Goal: Information Seeking & Learning: Learn about a topic

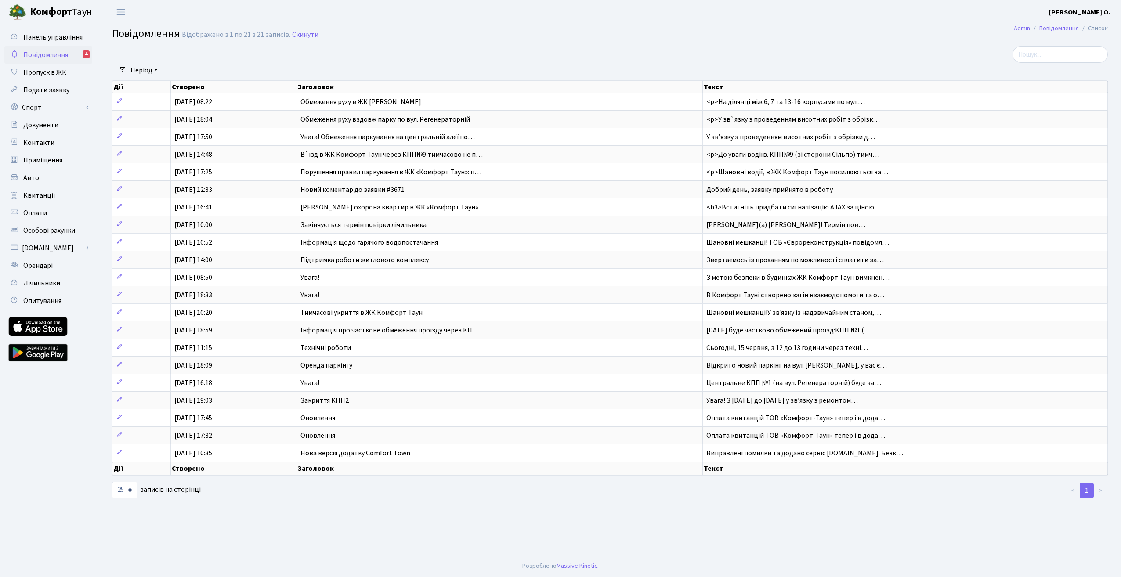
select select "25"
click at [58, 56] on span "Повідомлення" at bounding box center [45, 55] width 45 height 10
select select "25"
click at [1058, 30] on link "Повідомлення" at bounding box center [1060, 28] width 40 height 9
click at [131, 489] on select "10 25 50 100 250 500 1,000" at bounding box center [124, 490] width 25 height 17
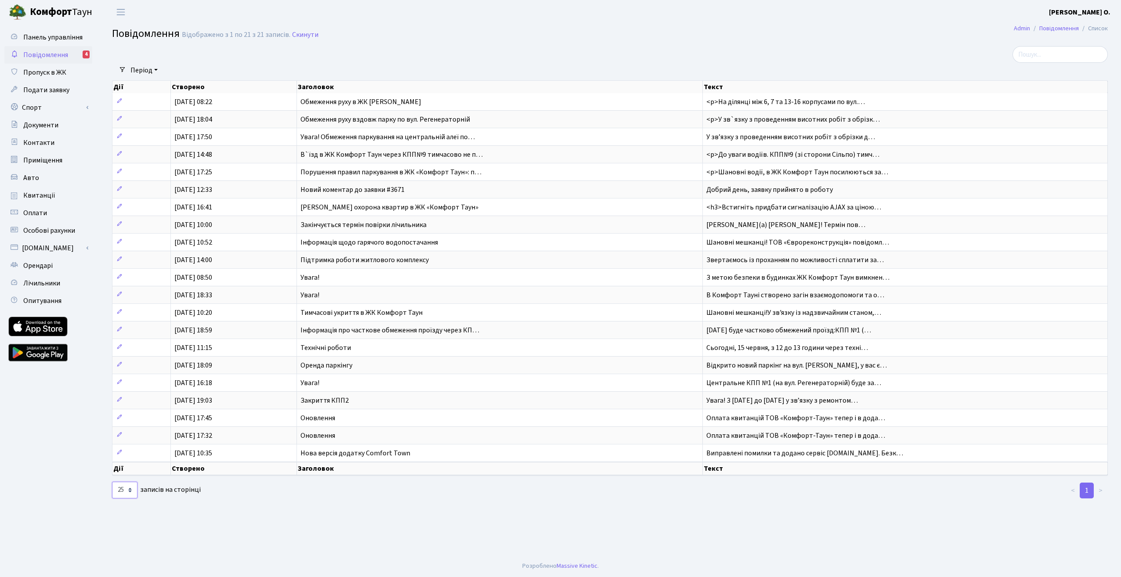
select select "1000"
click at [112, 482] on select "10 25 50 100 250 500 1,000" at bounding box center [124, 490] width 25 height 17
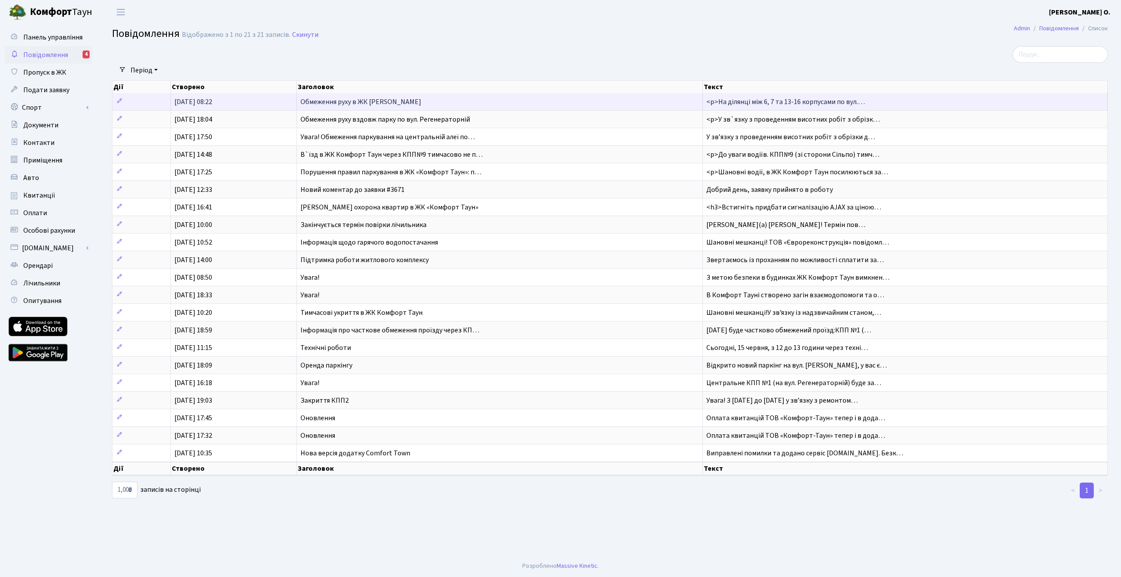
click at [326, 101] on span "Обмеження руху в ЖК Комфорт Таун" at bounding box center [361, 102] width 121 height 10
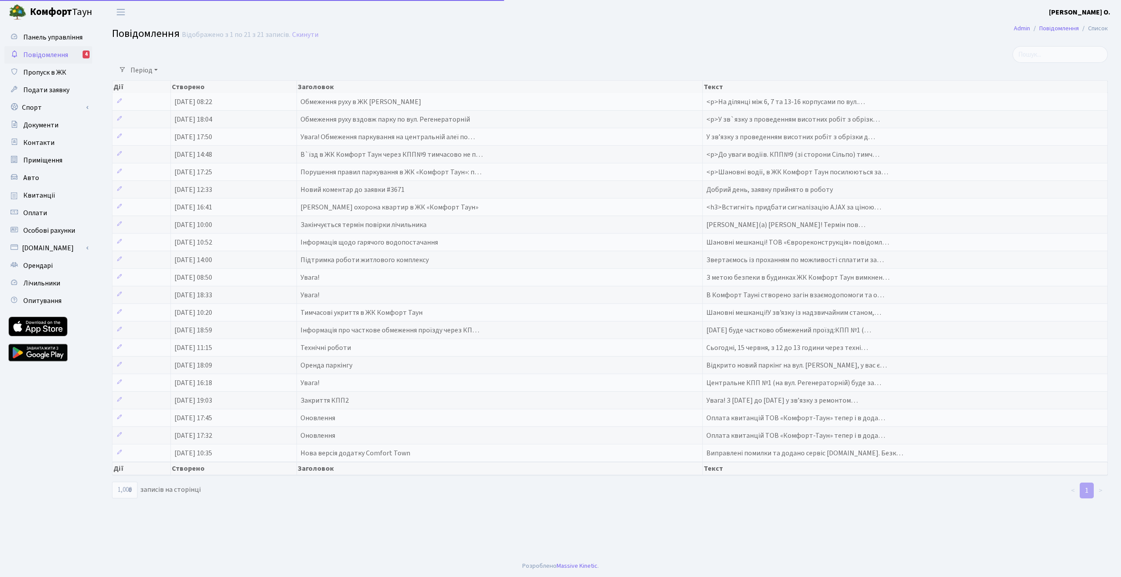
select select "1000"
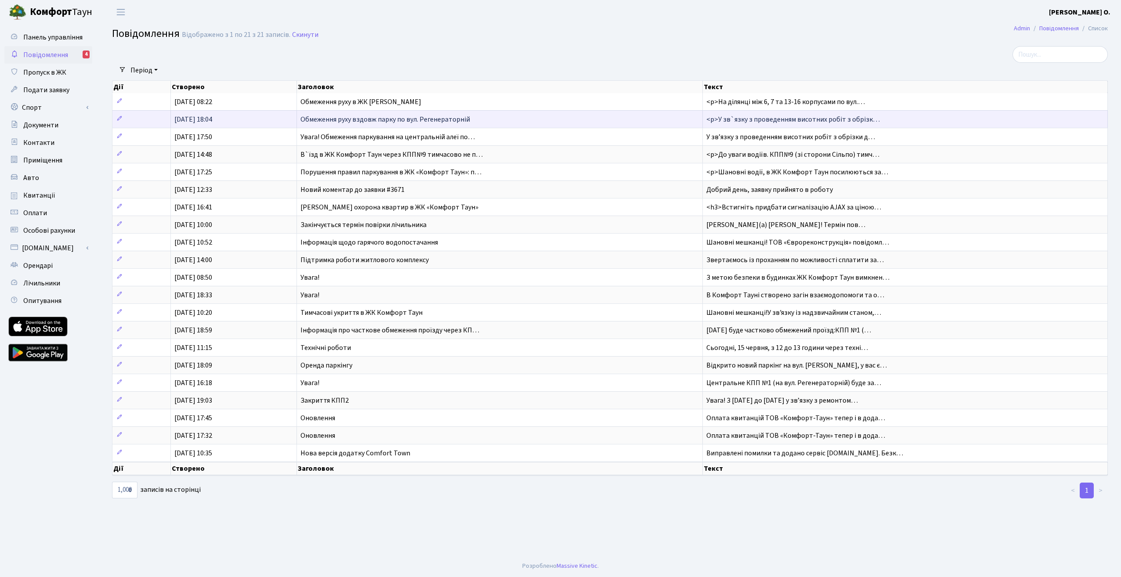
click at [204, 119] on span "[DATE] 18:04" at bounding box center [193, 120] width 38 height 10
select select "1000"
click at [191, 138] on span "05.08.2025, 17:50" at bounding box center [193, 137] width 38 height 10
select select "1000"
click at [186, 154] on span "24.07.2025, 14:48" at bounding box center [193, 155] width 38 height 10
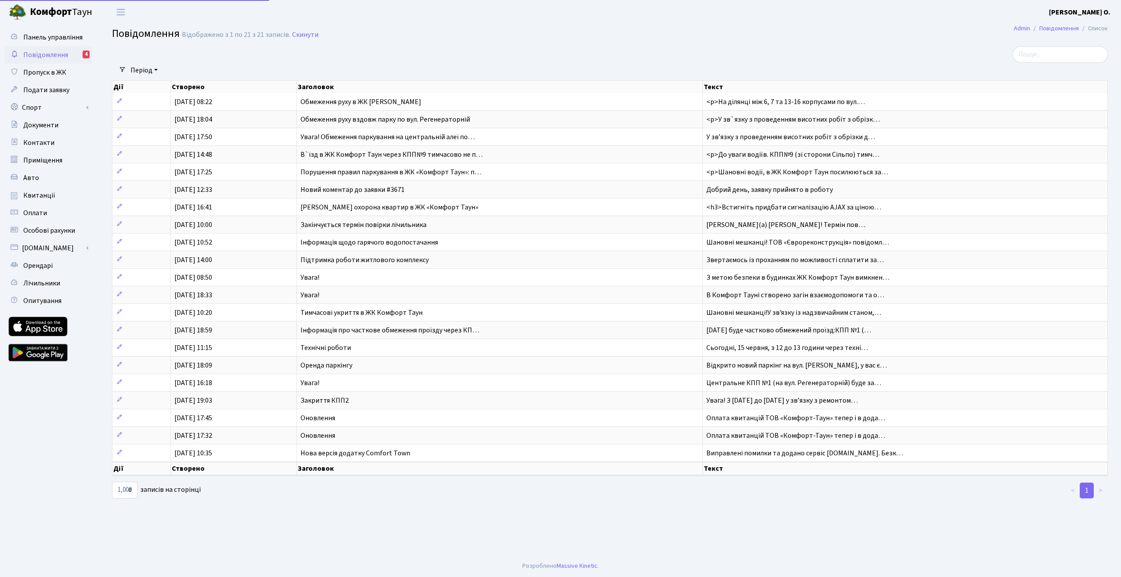
select select "1000"
